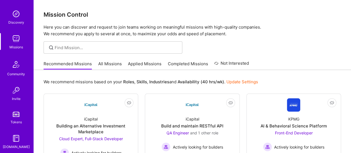
scroll to position [48, 0]
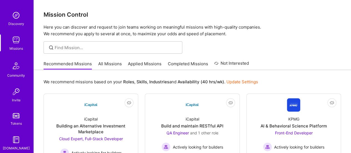
click at [110, 62] on link "All Missions" at bounding box center [110, 65] width 24 height 9
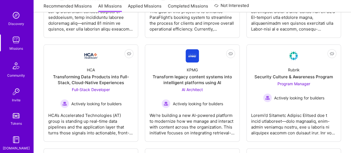
scroll to position [270, 0]
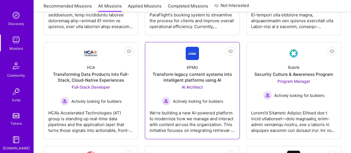
click at [197, 76] on div "Transform legacy content systems into intelligent platforms using AI" at bounding box center [191, 77] width 85 height 12
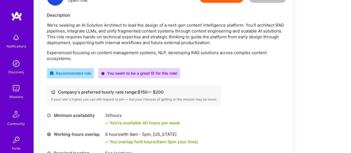
scroll to position [124, 0]
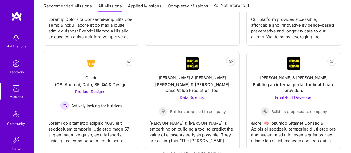
scroll to position [609, 0]
